Goal: Complete application form

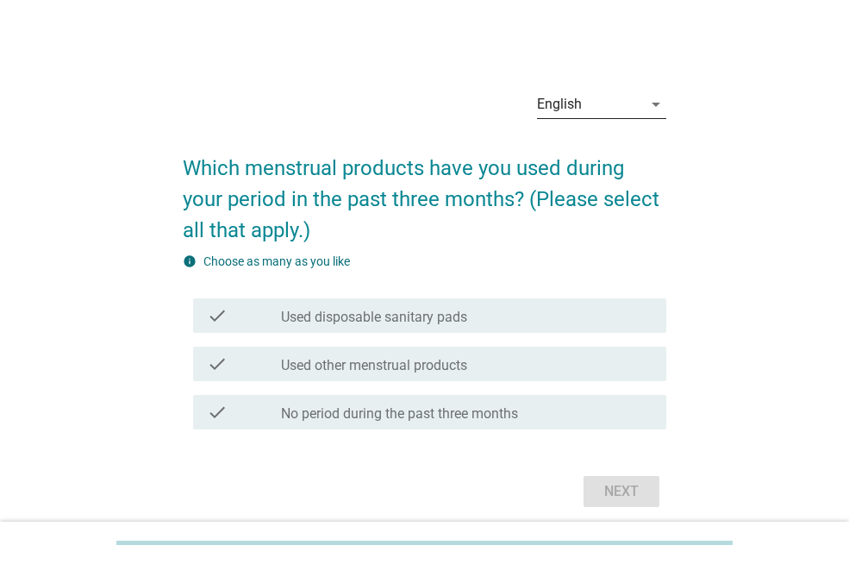
click at [598, 110] on div "English" at bounding box center [589, 105] width 105 height 28
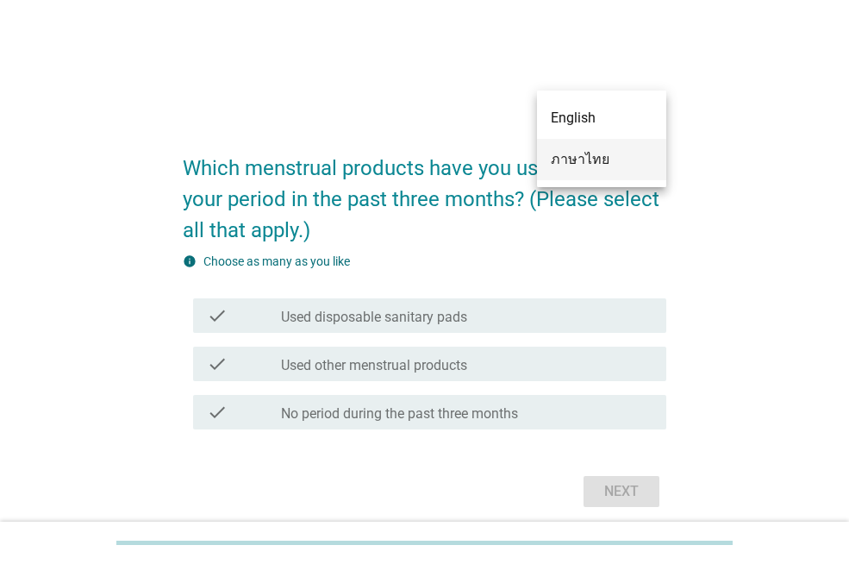
click at [630, 154] on div "ภาษาไทย" at bounding box center [602, 159] width 102 height 21
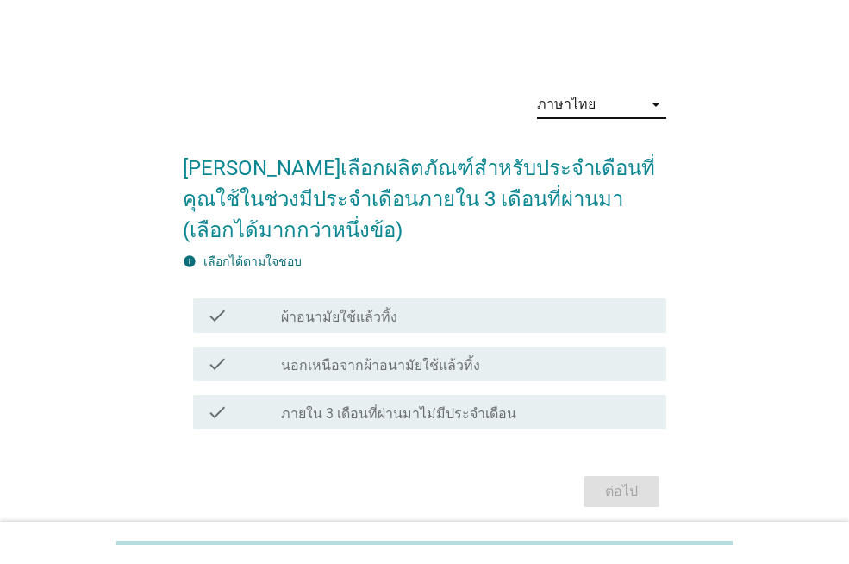
click at [502, 319] on div "check_box_outline_blank ผ้าอนามัยใช้แล้วทิ้ง" at bounding box center [467, 315] width 372 height 21
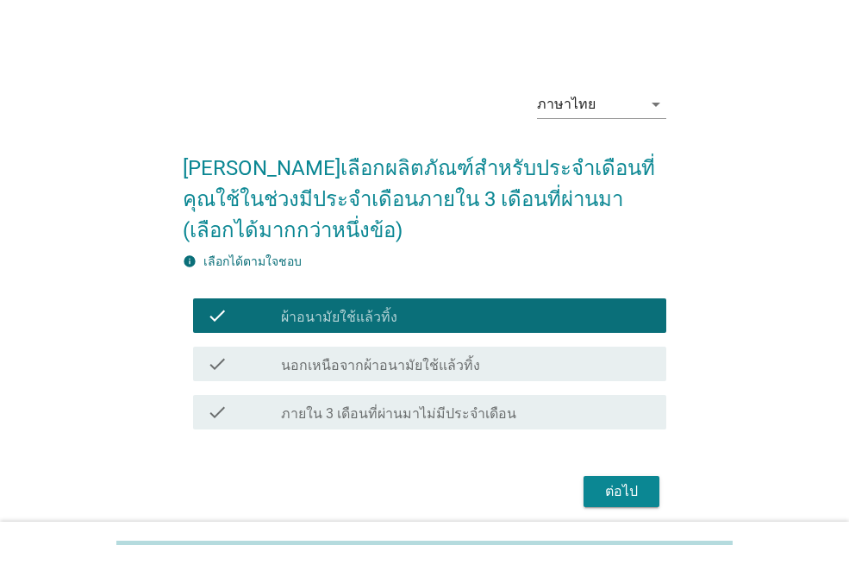
click at [590, 493] on button "ต่อไป" at bounding box center [622, 491] width 76 height 31
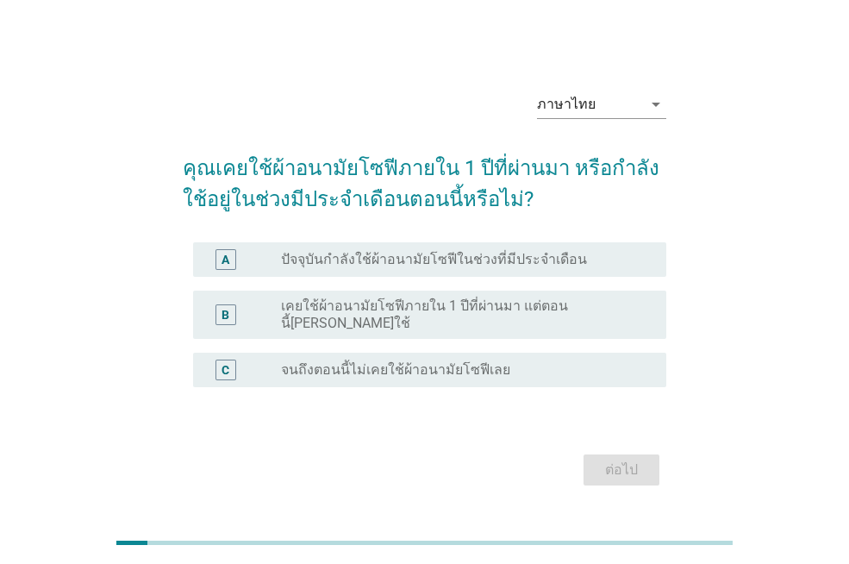
click at [575, 254] on div "radio_button_unchecked ปัจจุบันกำลังใช้ผ้าอนามัยโซฟีในช่วงที่มีประจำเดือน" at bounding box center [467, 259] width 372 height 21
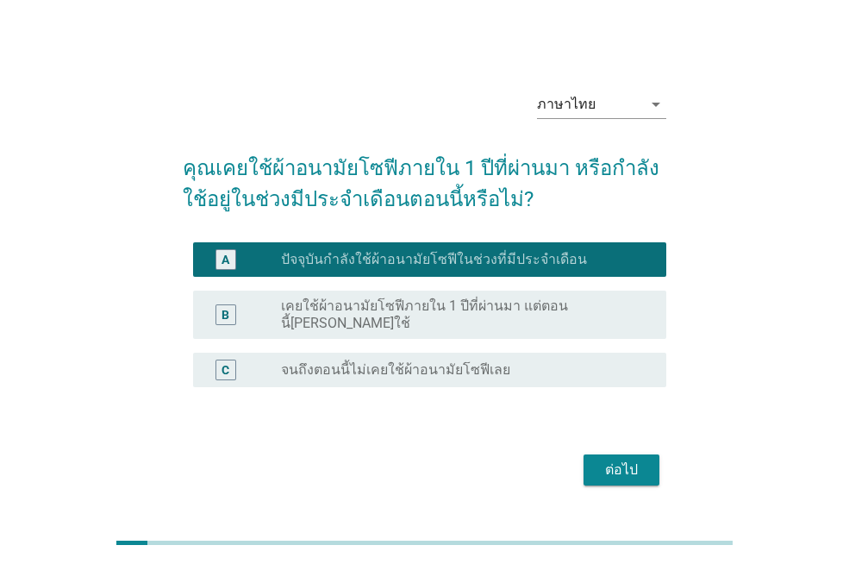
click at [636, 460] on div "ต่อไป" at bounding box center [622, 470] width 48 height 21
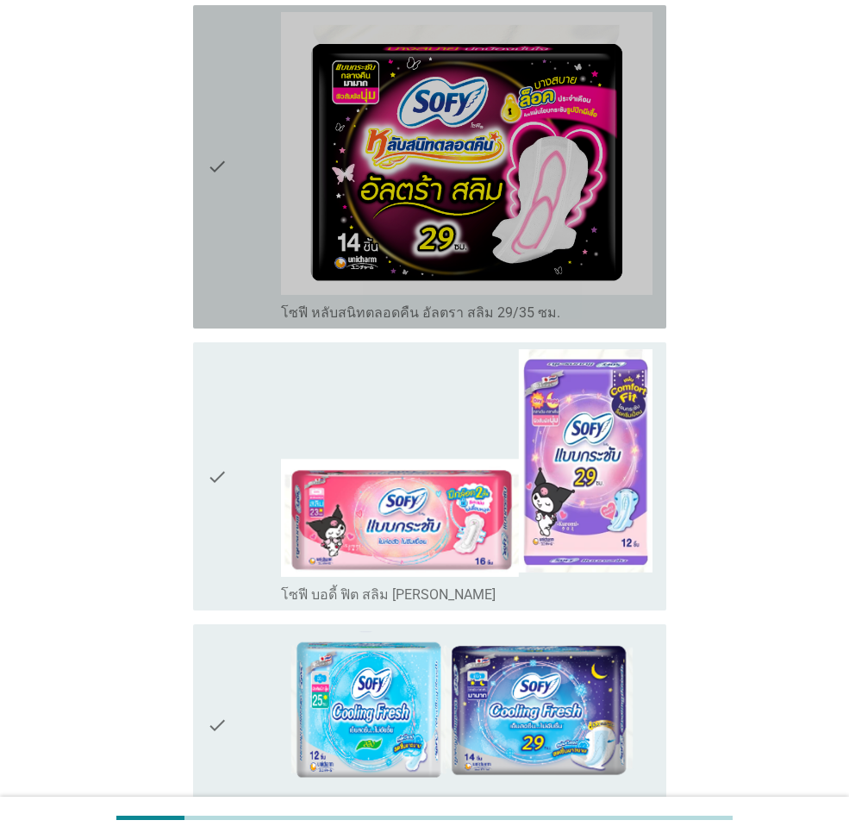
click at [246, 213] on div "check" at bounding box center [244, 167] width 74 height 310
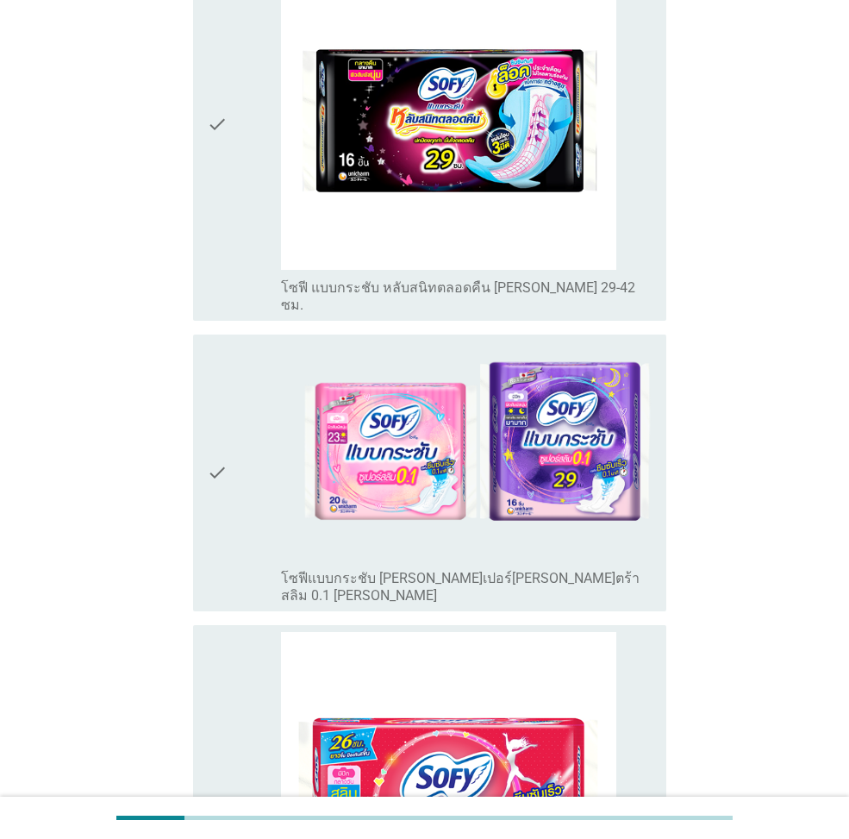
scroll to position [3450, 0]
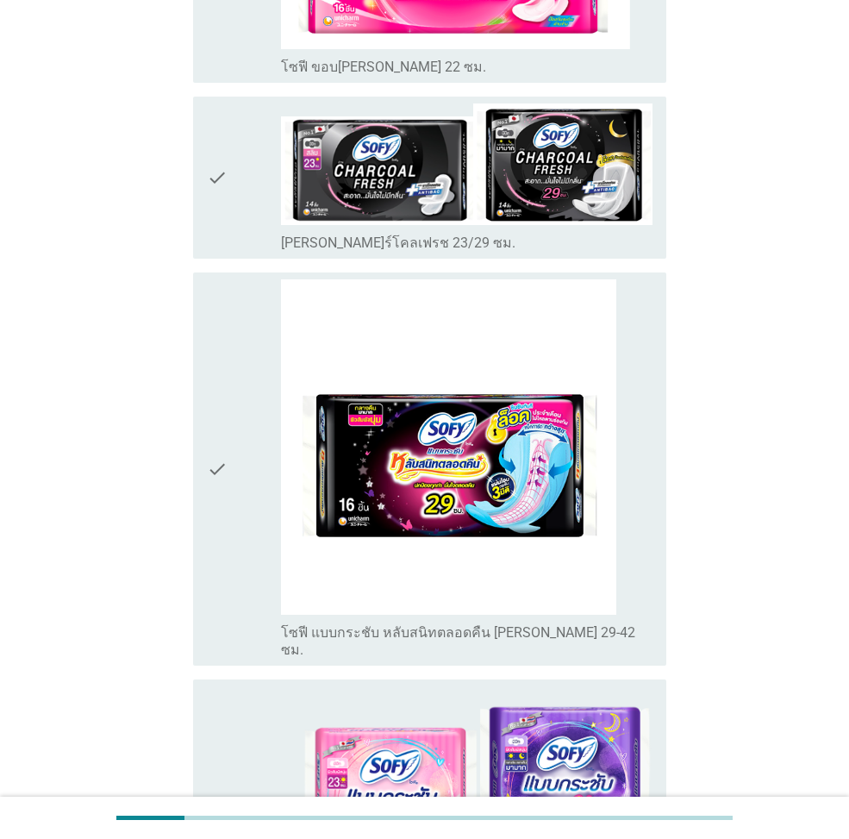
click at [233, 391] on div "check" at bounding box center [244, 468] width 74 height 379
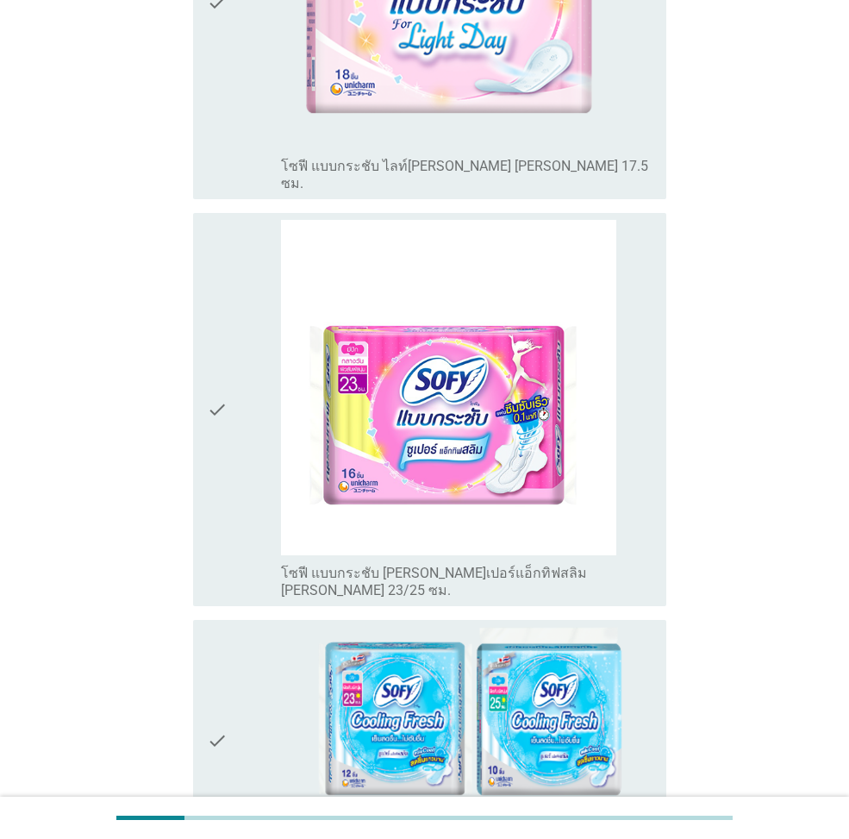
scroll to position [6672, 0]
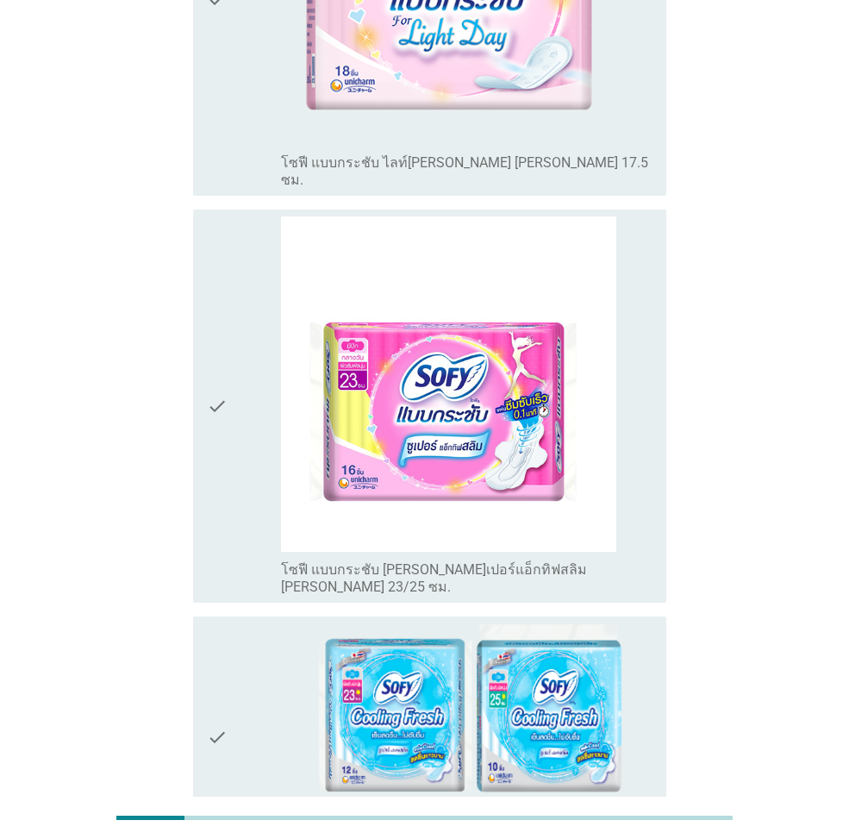
click at [217, 563] on icon "check" at bounding box center [217, 738] width 21 height 229
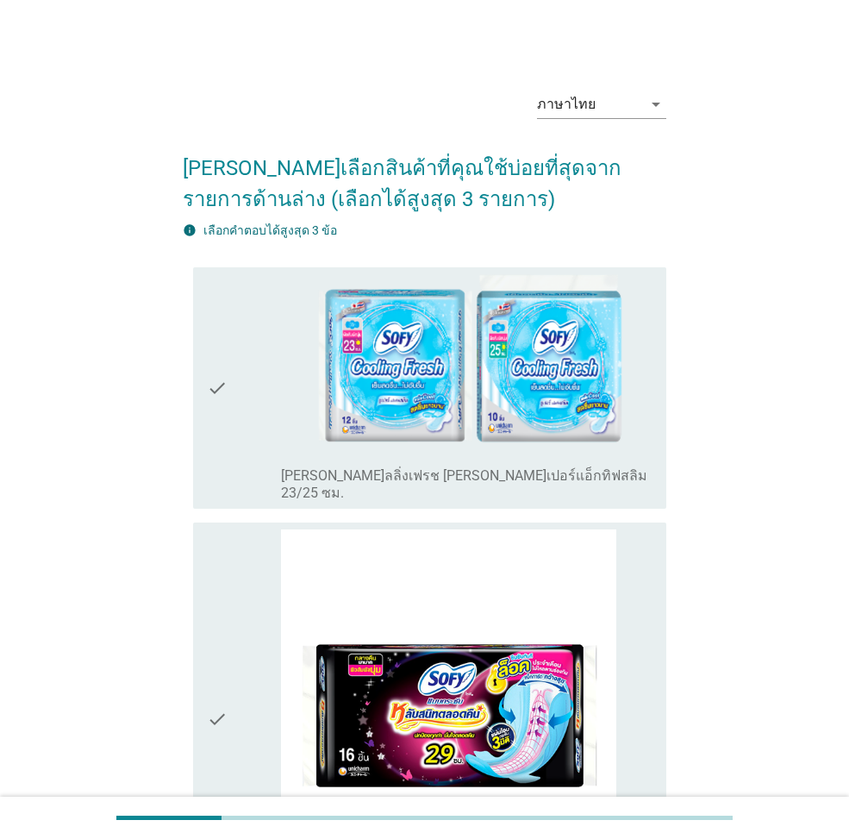
click at [210, 360] on icon "check" at bounding box center [217, 388] width 21 height 229
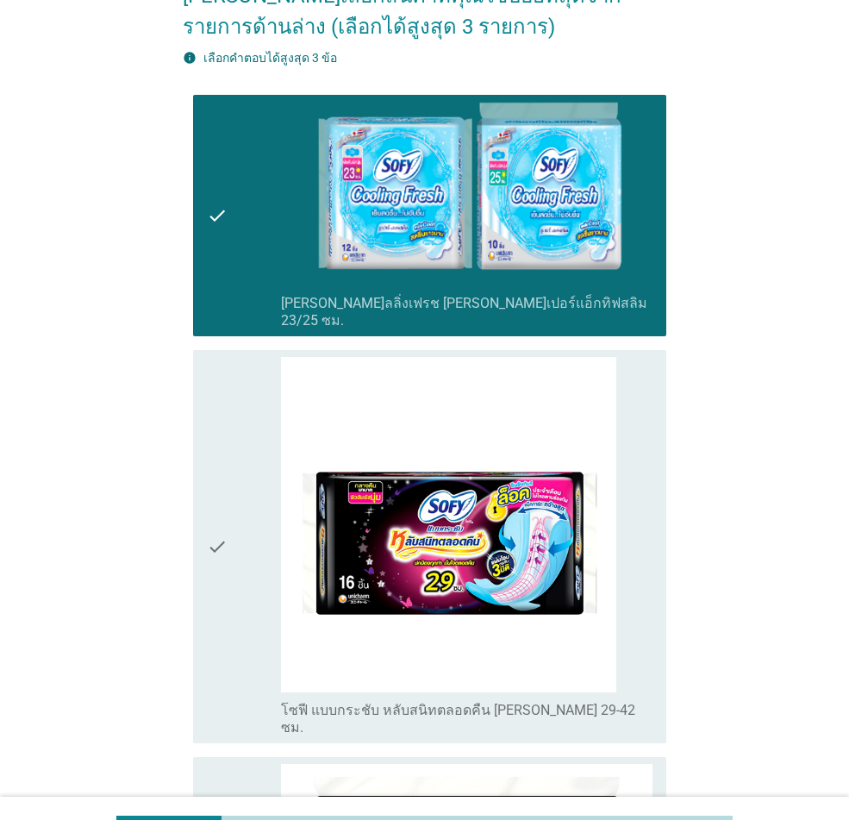
click at [226, 490] on icon "check" at bounding box center [217, 546] width 21 height 379
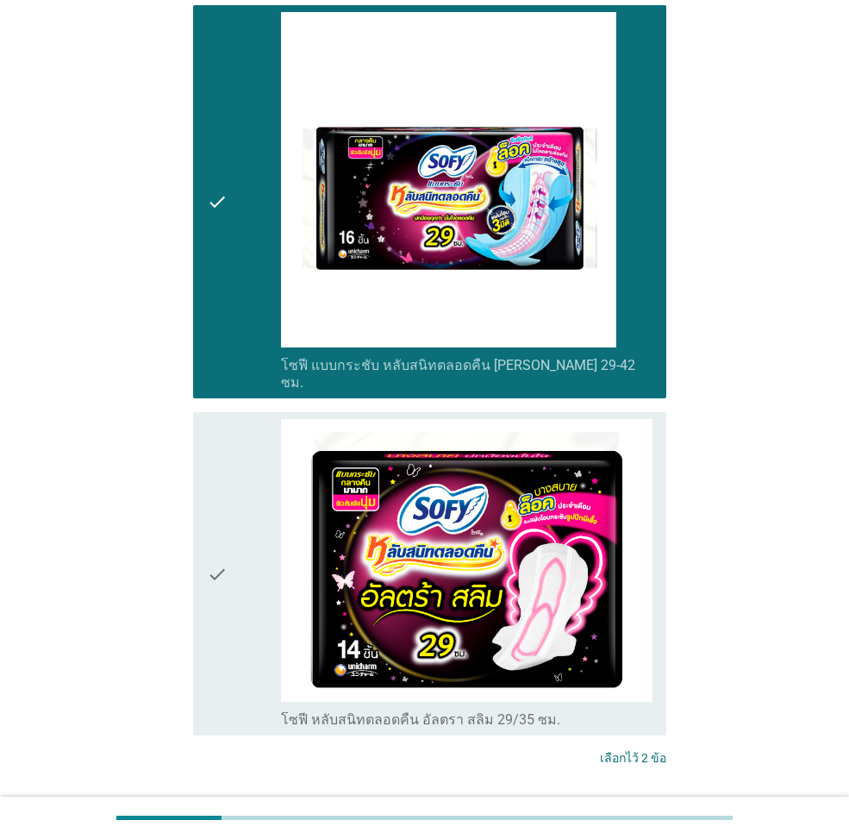
click at [219, 510] on icon "check" at bounding box center [217, 574] width 21 height 310
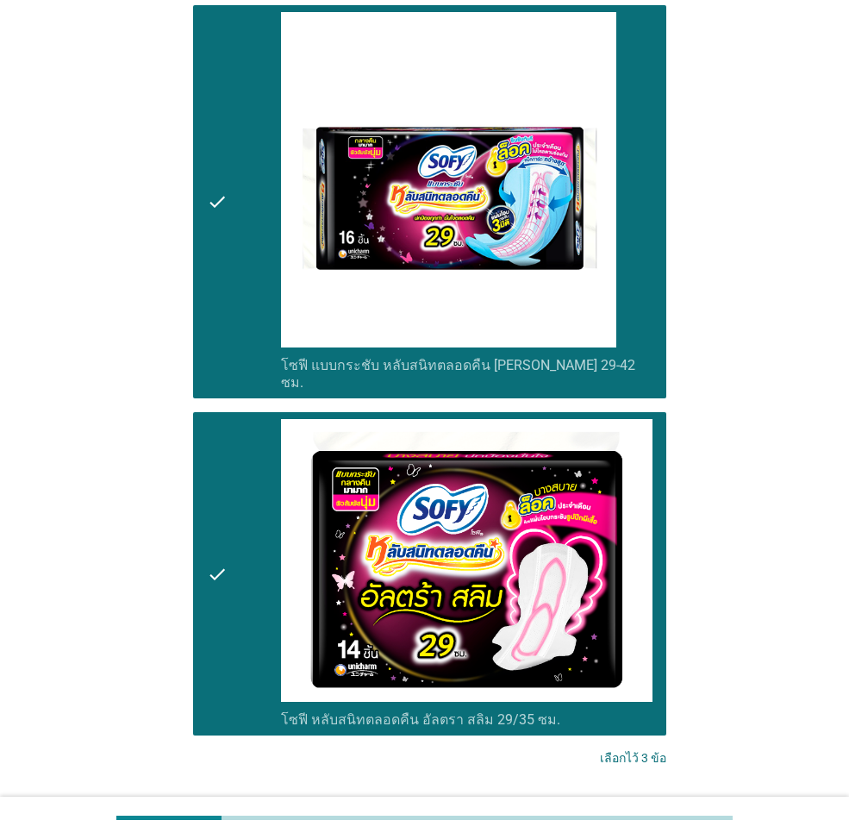
scroll to position [606, 0]
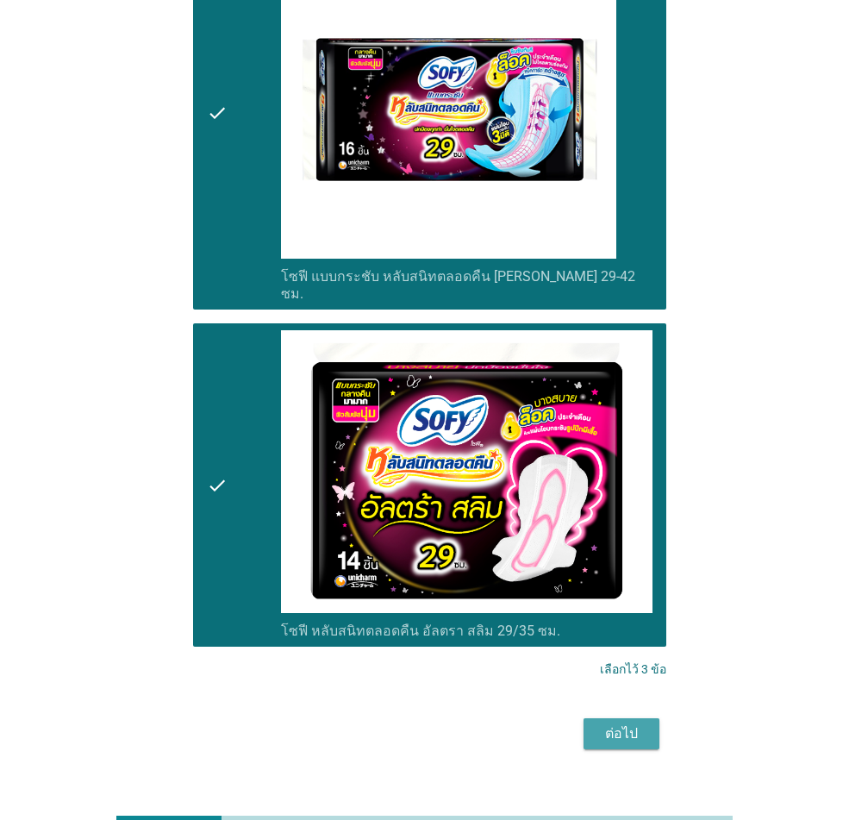
click at [609, 563] on div "ต่อไป" at bounding box center [622, 734] width 48 height 21
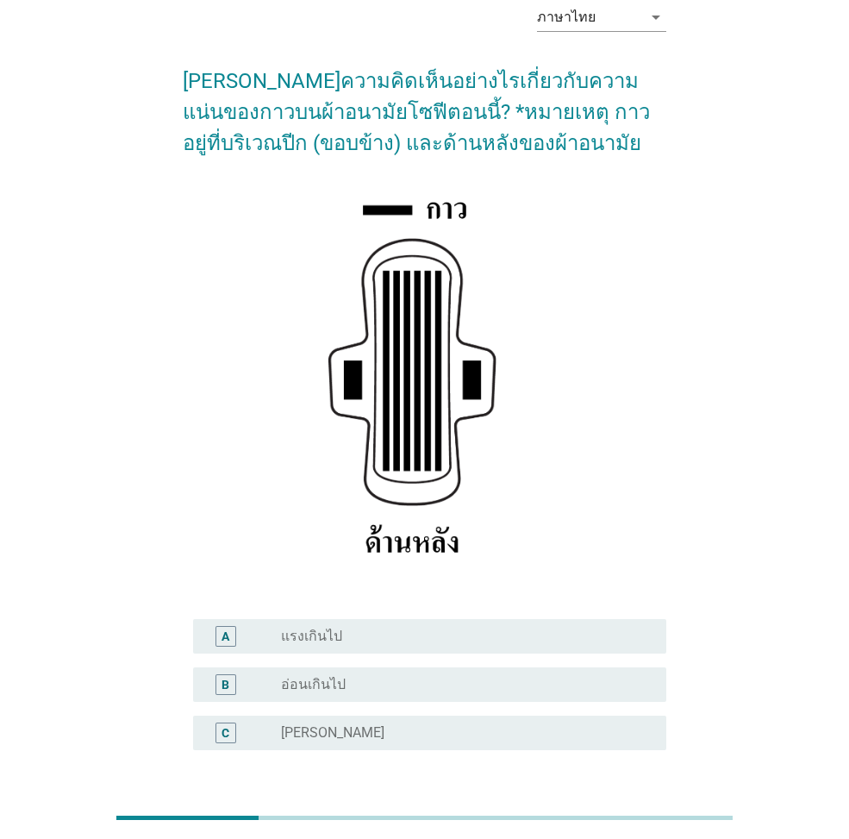
scroll to position [172, 0]
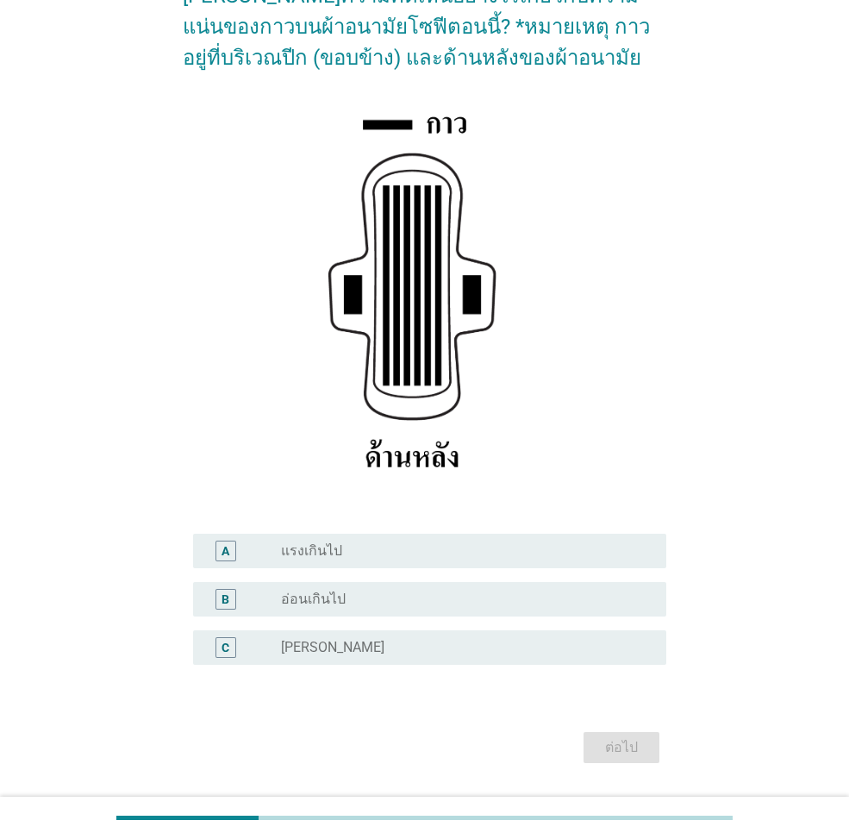
click at [452, 563] on div "radio_button_unchecked [PERSON_NAME]" at bounding box center [467, 647] width 372 height 21
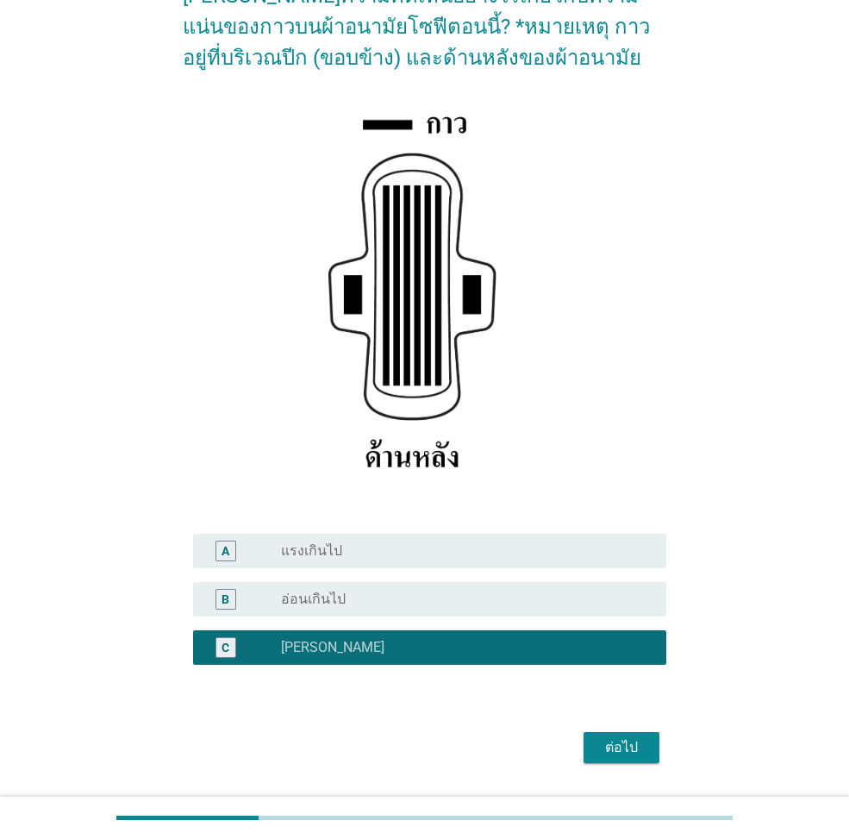
click at [631, 563] on div "ต่อไป" at bounding box center [622, 747] width 48 height 21
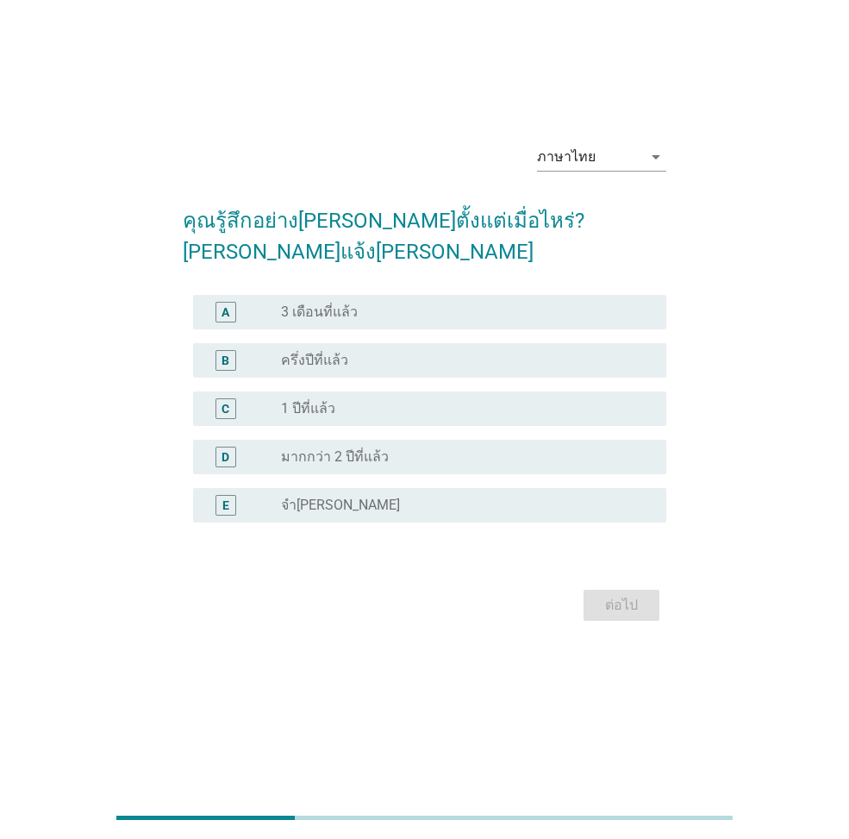
scroll to position [0, 0]
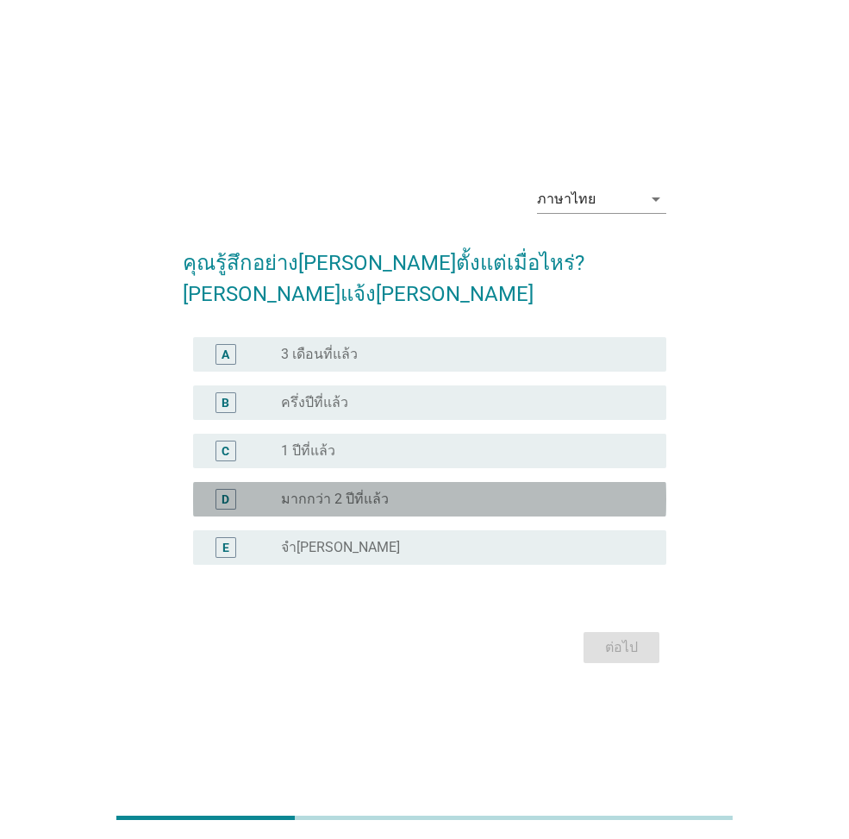
click at [335, 493] on div "radio_button_unchecked มากกว่า 2 ปีที่แล้ว" at bounding box center [467, 499] width 372 height 21
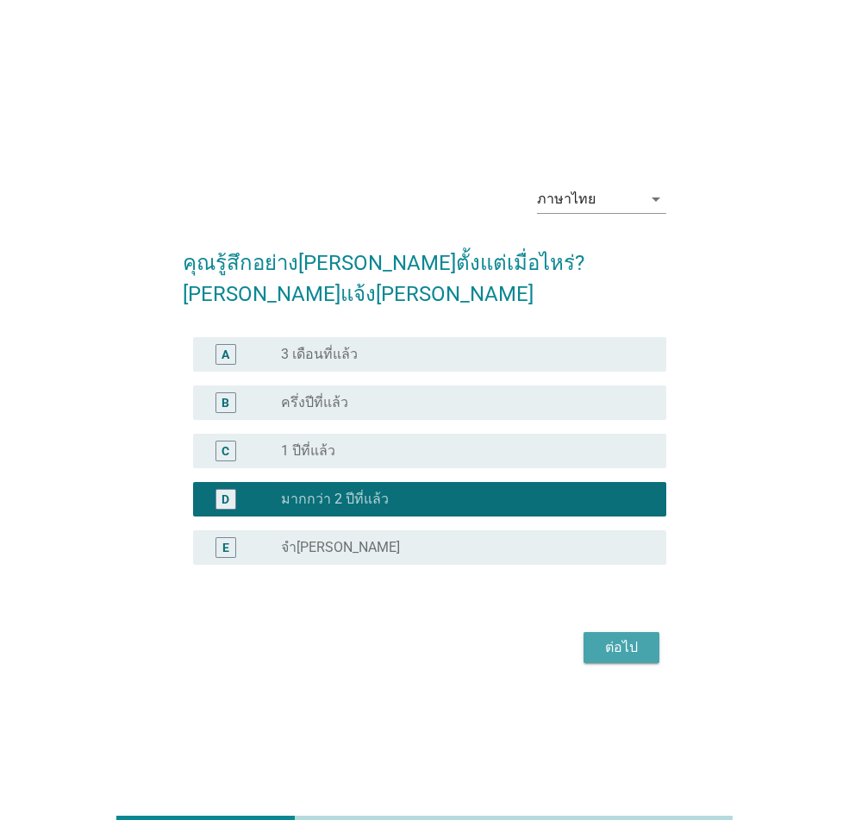
click at [642, 563] on div "ต่อไป" at bounding box center [622, 647] width 48 height 21
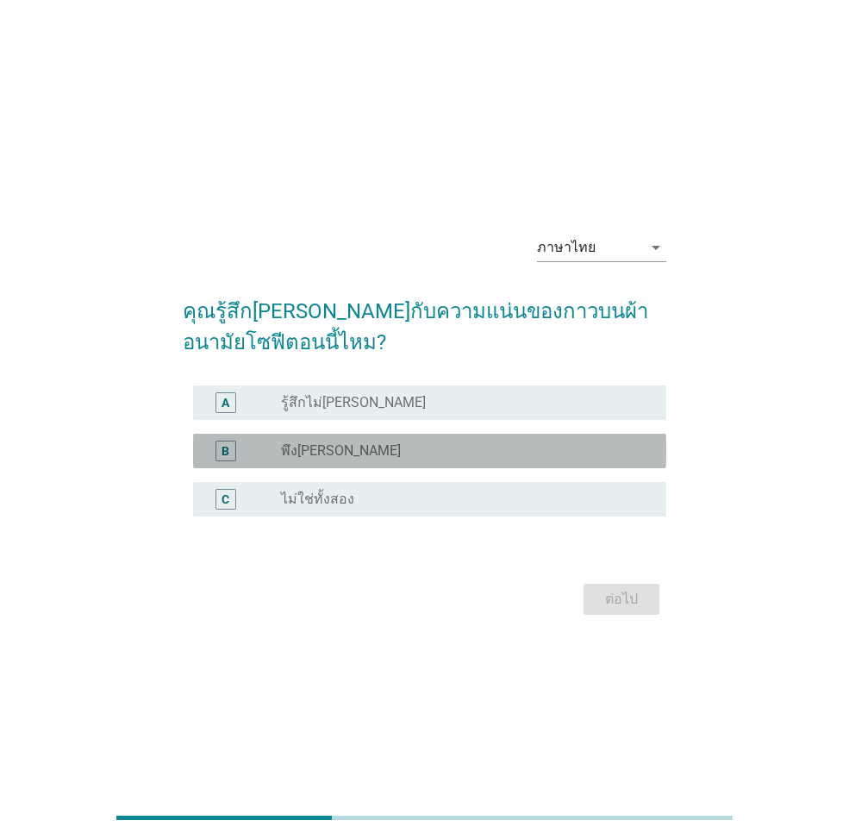
click at [378, 458] on div "radio_button_unchecked พึง[PERSON_NAME]" at bounding box center [460, 450] width 358 height 17
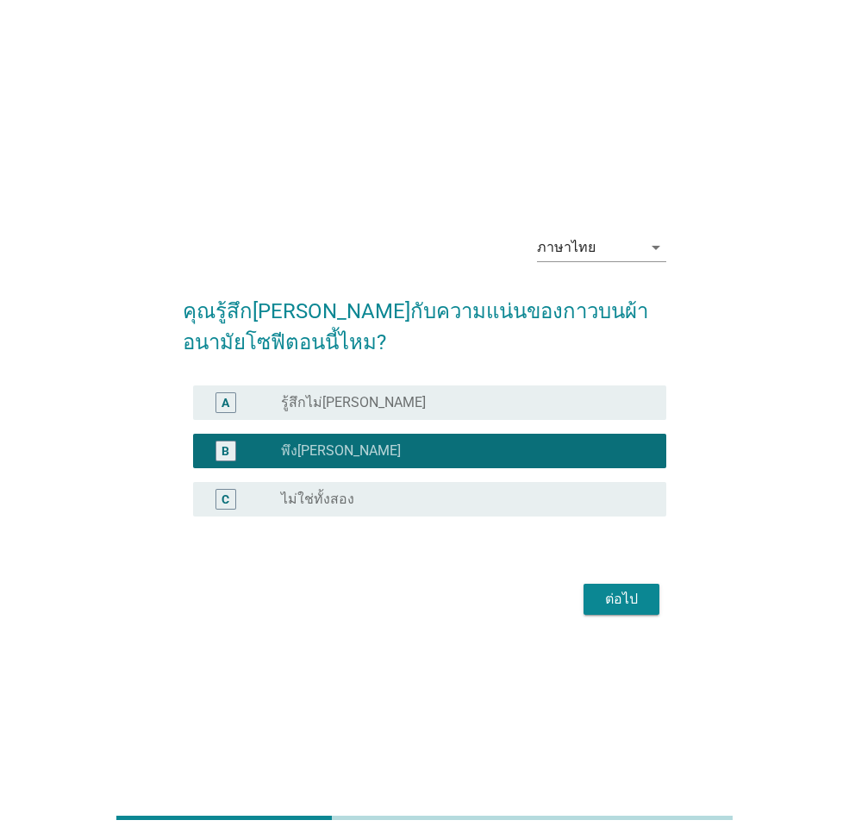
click at [615, 563] on div "ต่อไป" at bounding box center [622, 599] width 48 height 21
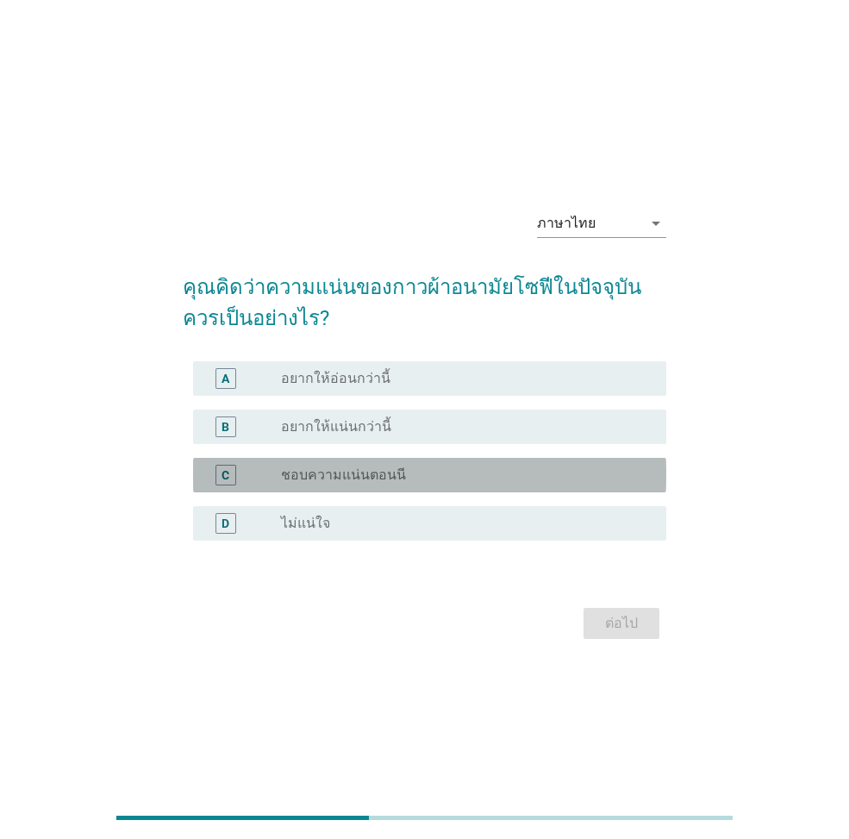
click at [505, 484] on div "radio_button_unchecked ชอบความแน่นตอนนี" at bounding box center [467, 475] width 372 height 21
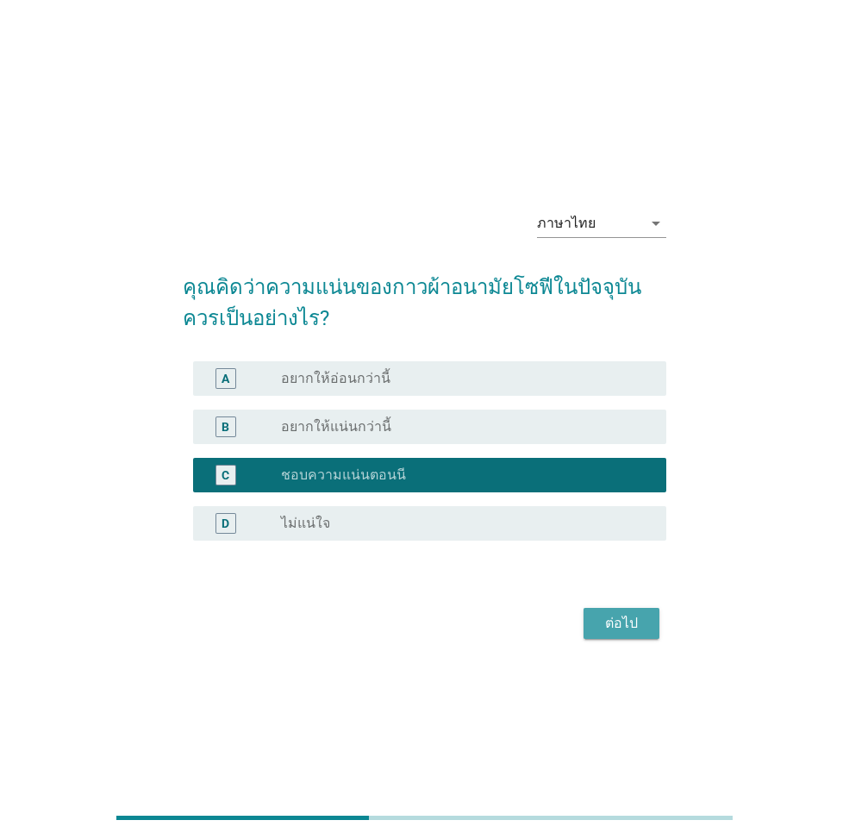
click at [630, 563] on div "ต่อไป" at bounding box center [622, 623] width 48 height 21
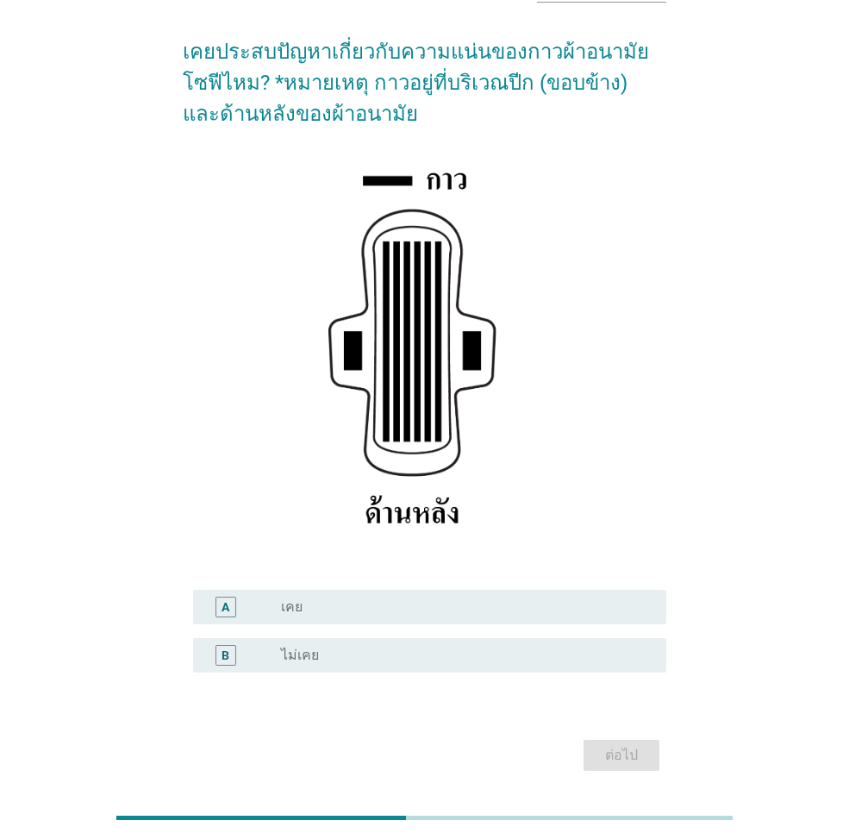
scroll to position [85, 0]
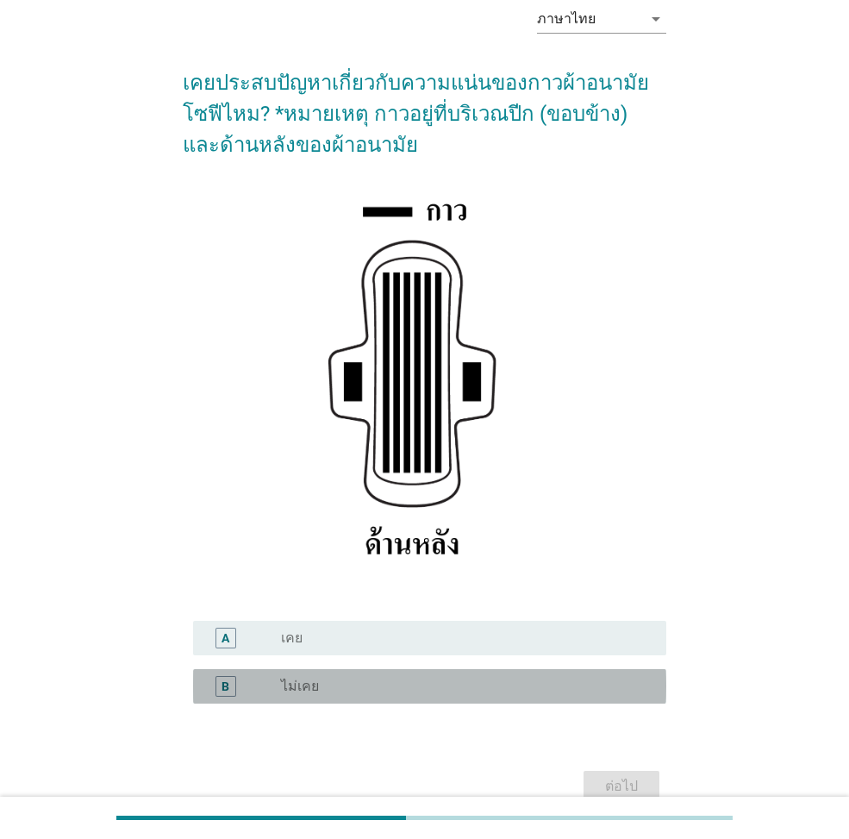
click at [307, 563] on div "radio_button_unchecked ไม่เคย" at bounding box center [467, 686] width 372 height 21
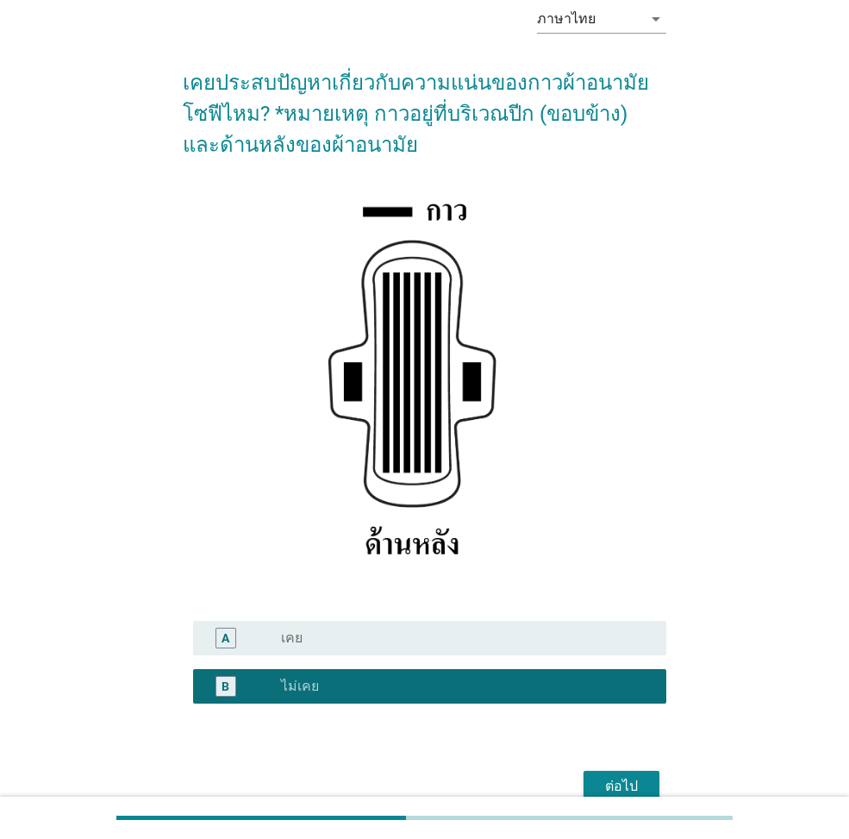
click at [619, 563] on div "ต่อไป" at bounding box center [622, 786] width 48 height 21
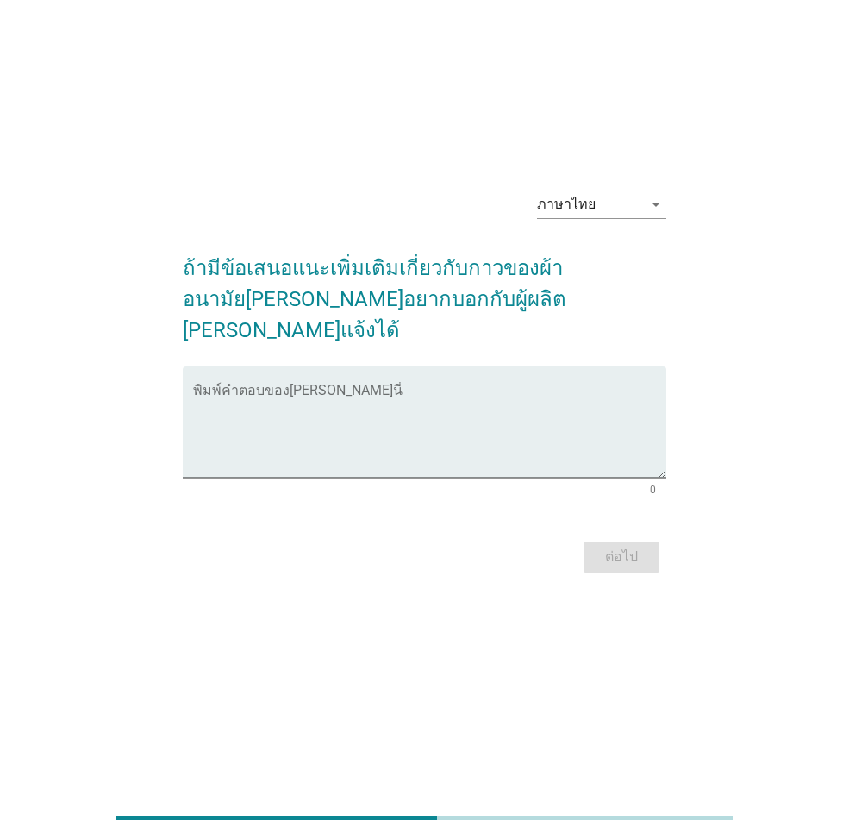
scroll to position [0, 0]
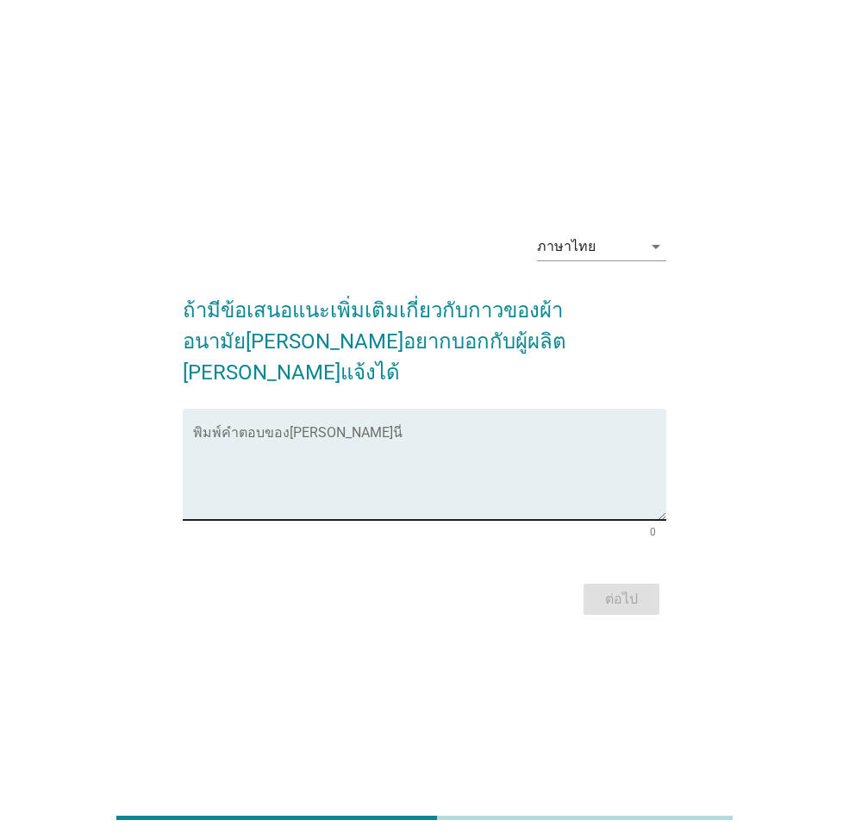
click at [329, 452] on textarea "พิมพ์คำตอบของคุณ ที่นี่" at bounding box center [429, 474] width 473 height 91
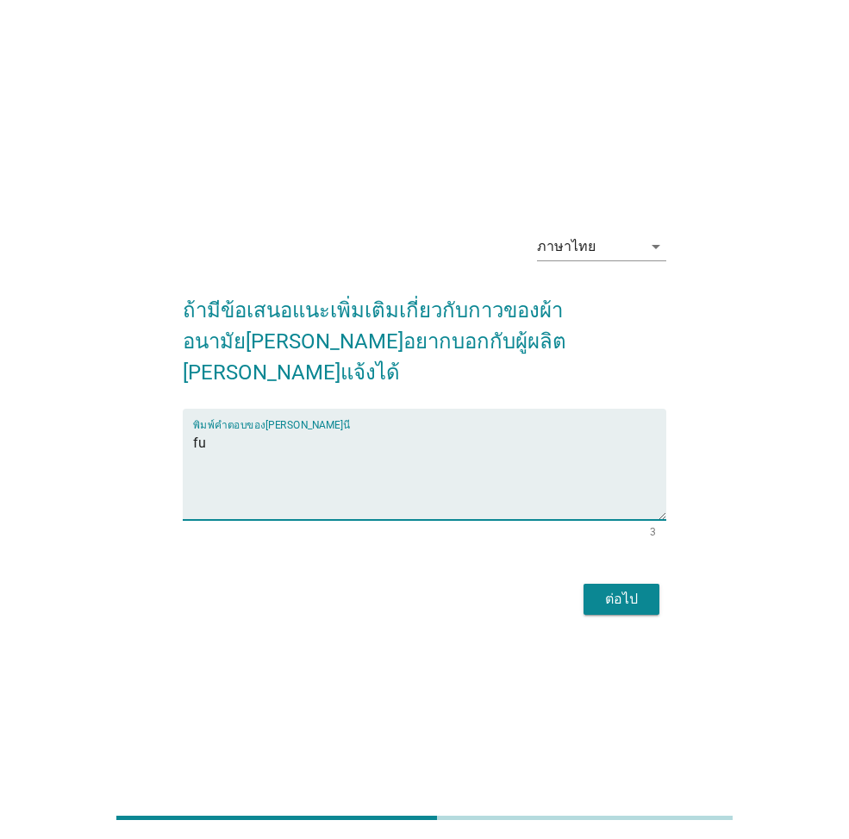
type textarea "f"
type textarea "ดีอยู่แล้ว"
click at [592, 563] on button "ต่อไป" at bounding box center [622, 599] width 76 height 31
